Goal: Task Accomplishment & Management: Use online tool/utility

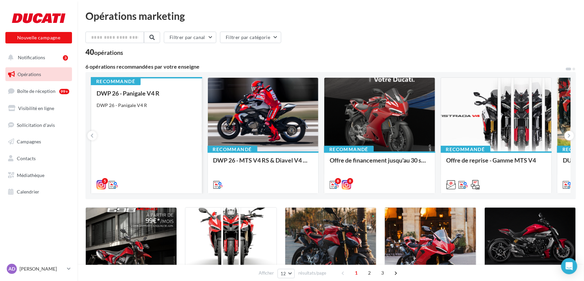
click at [166, 124] on div "DWP 26 - Panigale V4 R DWP 26 - Panigale V4 R" at bounding box center [147, 139] width 100 height 98
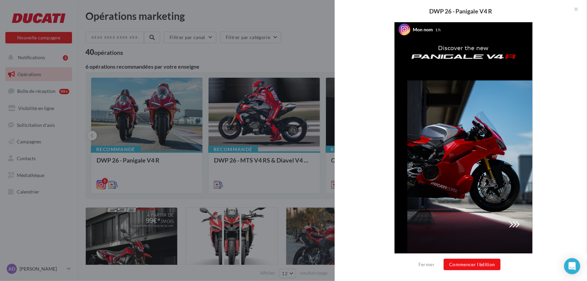
scroll to position [140, 0]
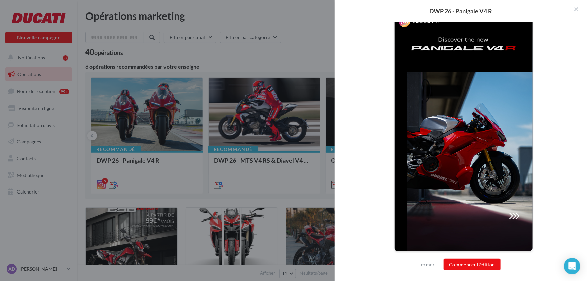
click at [514, 213] on img at bounding box center [464, 128] width 138 height 245
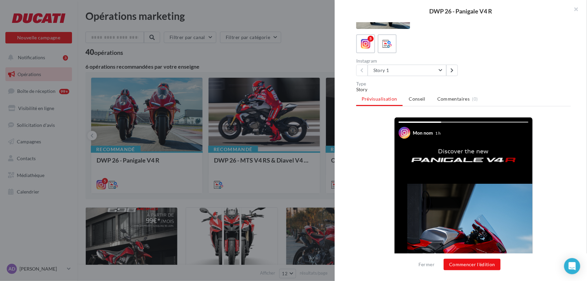
scroll to position [17, 0]
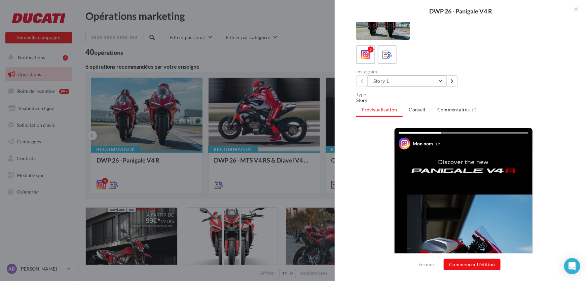
click at [432, 81] on button "Story 1" at bounding box center [407, 80] width 79 height 11
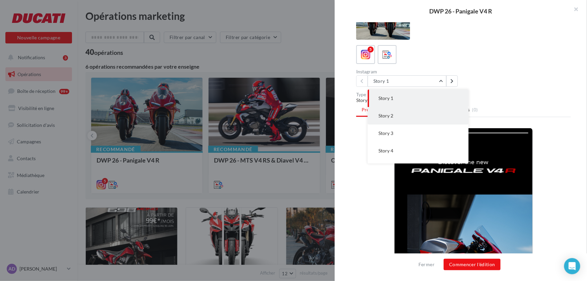
click at [399, 117] on button "Story 2" at bounding box center [418, 115] width 101 height 17
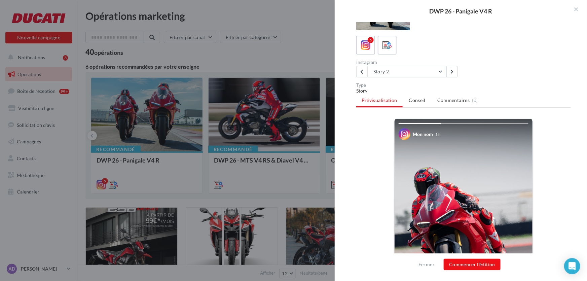
scroll to position [0, 0]
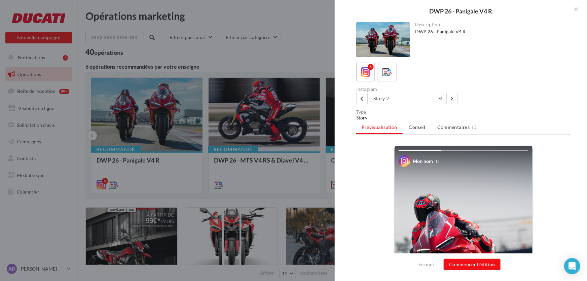
click at [395, 101] on button "Story 2" at bounding box center [407, 98] width 79 height 11
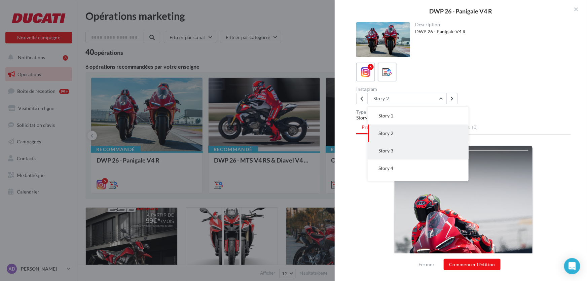
click at [405, 148] on button "Story 3" at bounding box center [418, 150] width 101 height 17
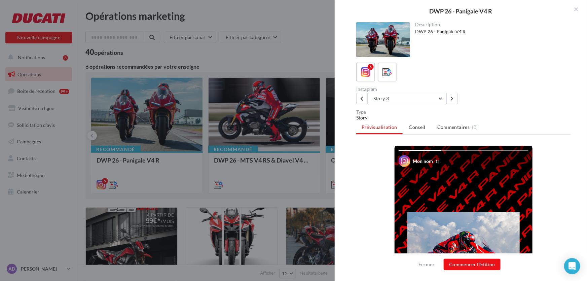
click at [437, 94] on button "Story 3" at bounding box center [407, 98] width 79 height 11
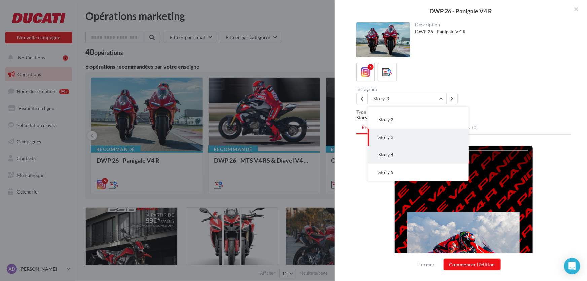
click at [403, 154] on button "Story 4" at bounding box center [418, 154] width 101 height 17
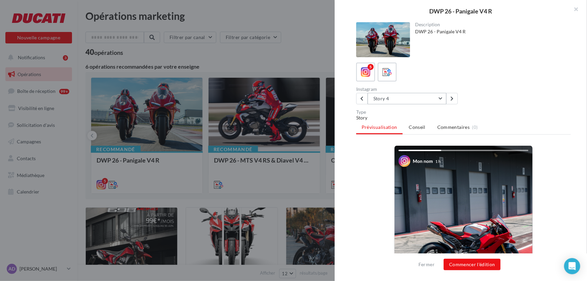
click at [416, 101] on button "Story 4" at bounding box center [407, 98] width 79 height 11
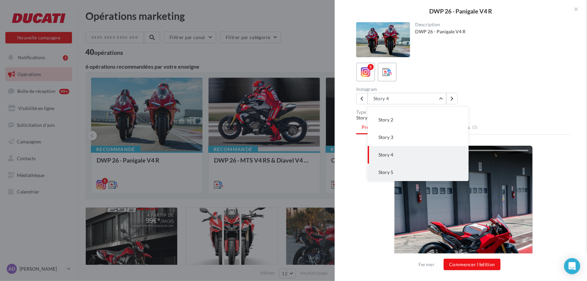
click at [402, 177] on button "Story 5" at bounding box center [418, 171] width 101 height 17
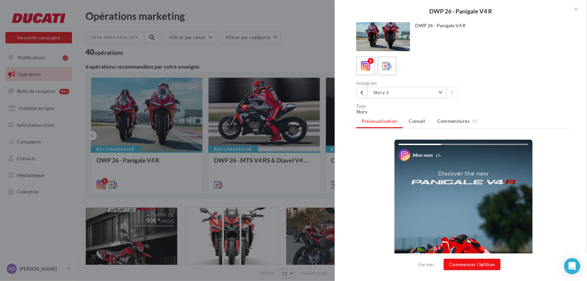
scroll to position [0, 0]
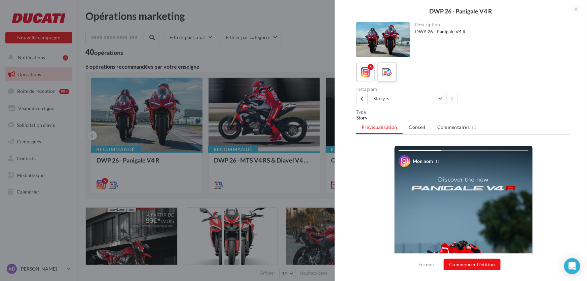
click at [391, 73] on icon at bounding box center [387, 72] width 10 height 10
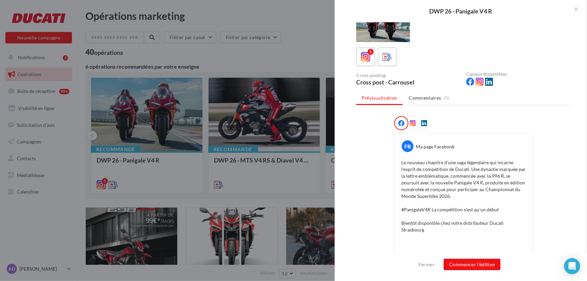
scroll to position [15, 0]
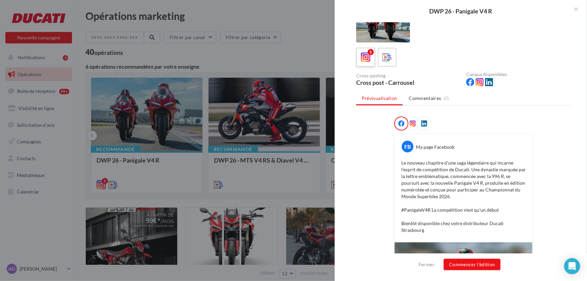
click at [365, 55] on icon at bounding box center [366, 57] width 10 height 10
